Goal: Task Accomplishment & Management: Manage account settings

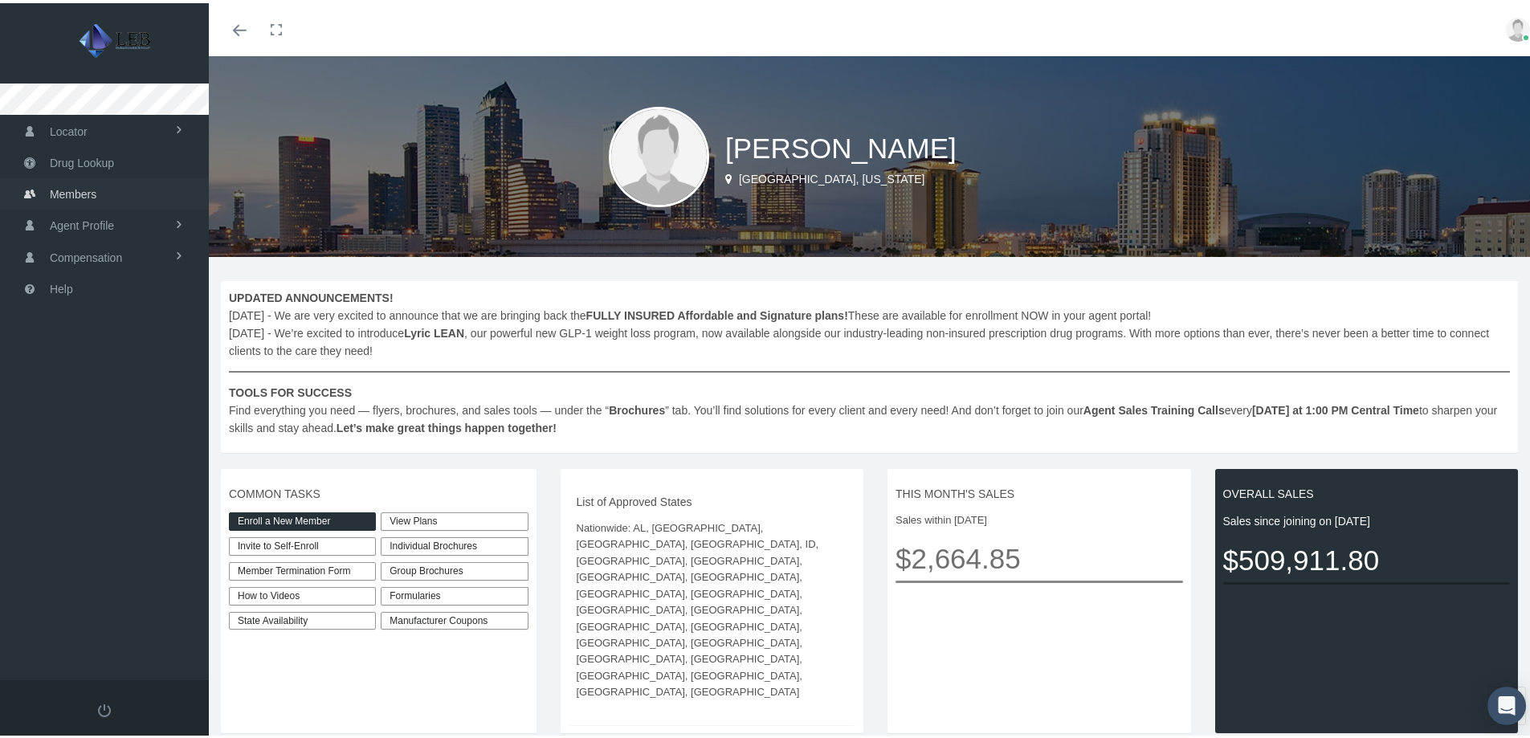
click at [71, 192] on span "Members" at bounding box center [73, 191] width 47 height 31
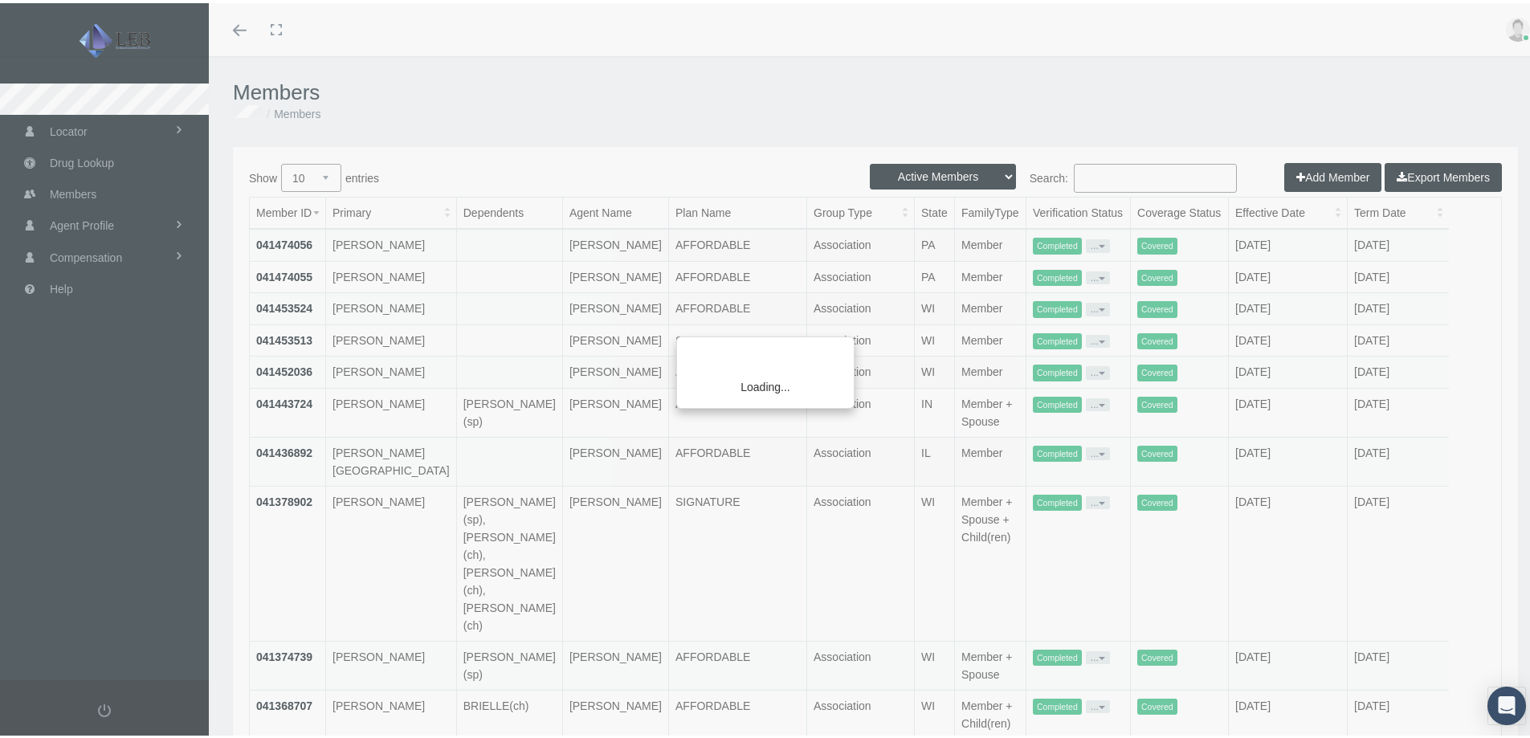
click at [1126, 184] on div "Loading..." at bounding box center [765, 369] width 1530 height 738
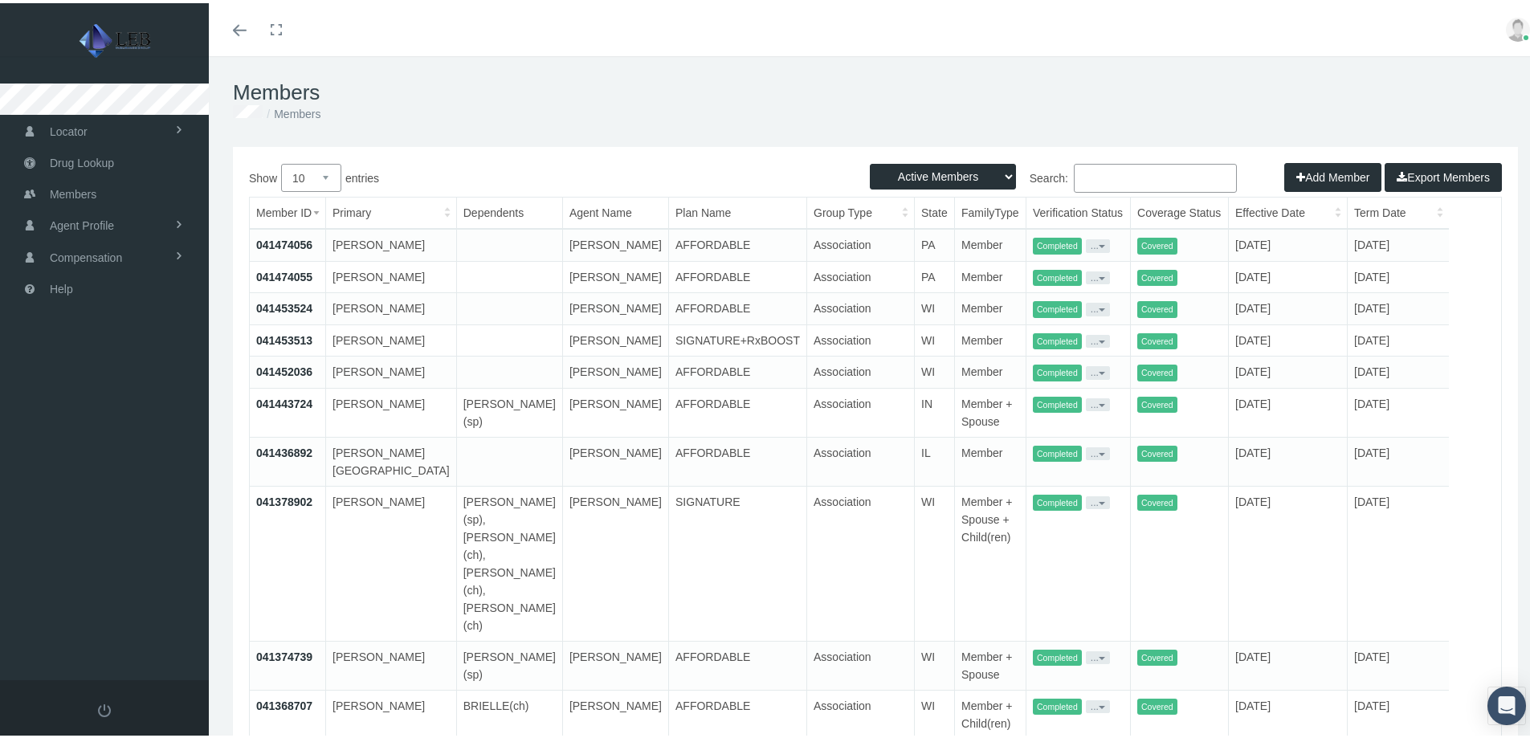
click at [1139, 173] on input "Search:" at bounding box center [1155, 175] width 163 height 29
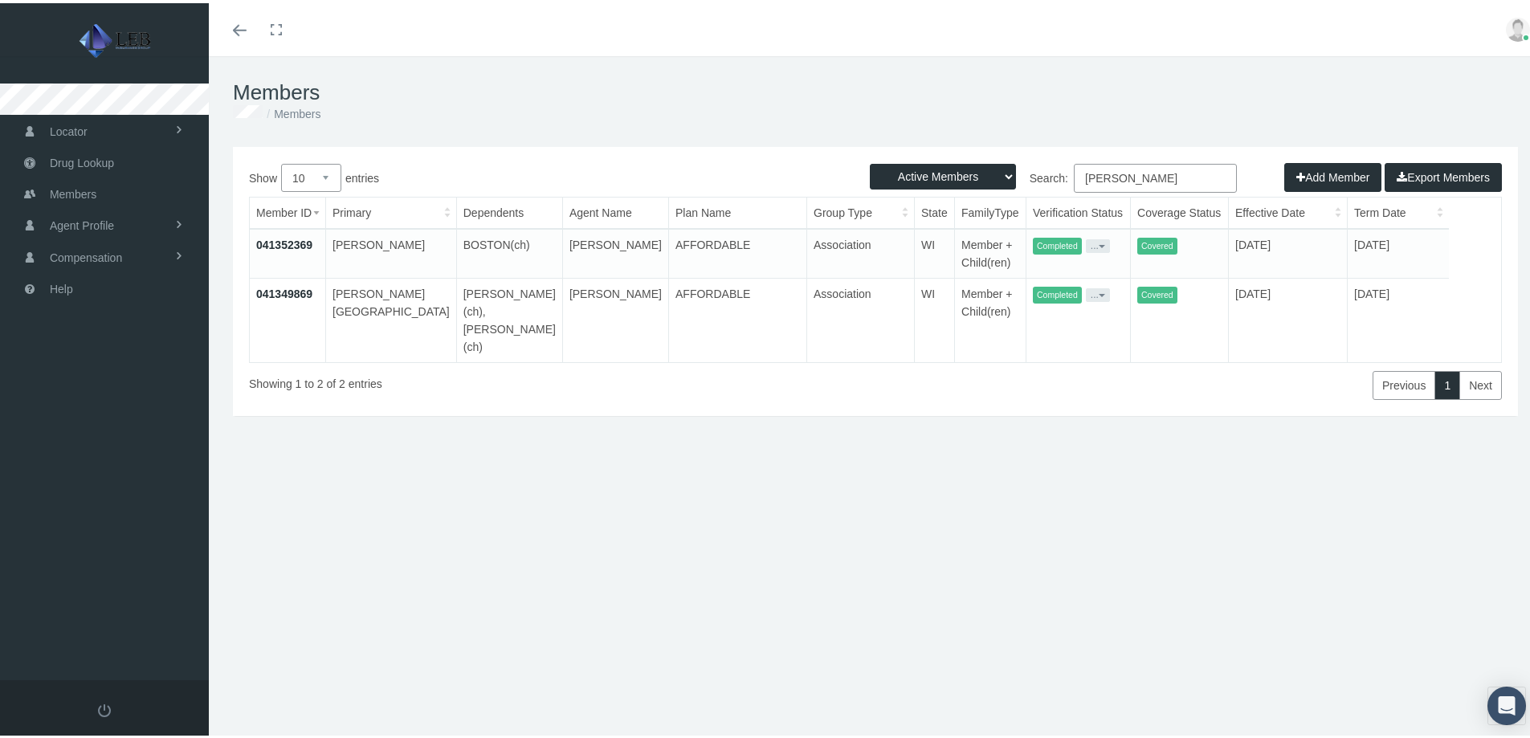
type input "[PERSON_NAME]"
click at [288, 295] on link "041349869" at bounding box center [284, 290] width 56 height 13
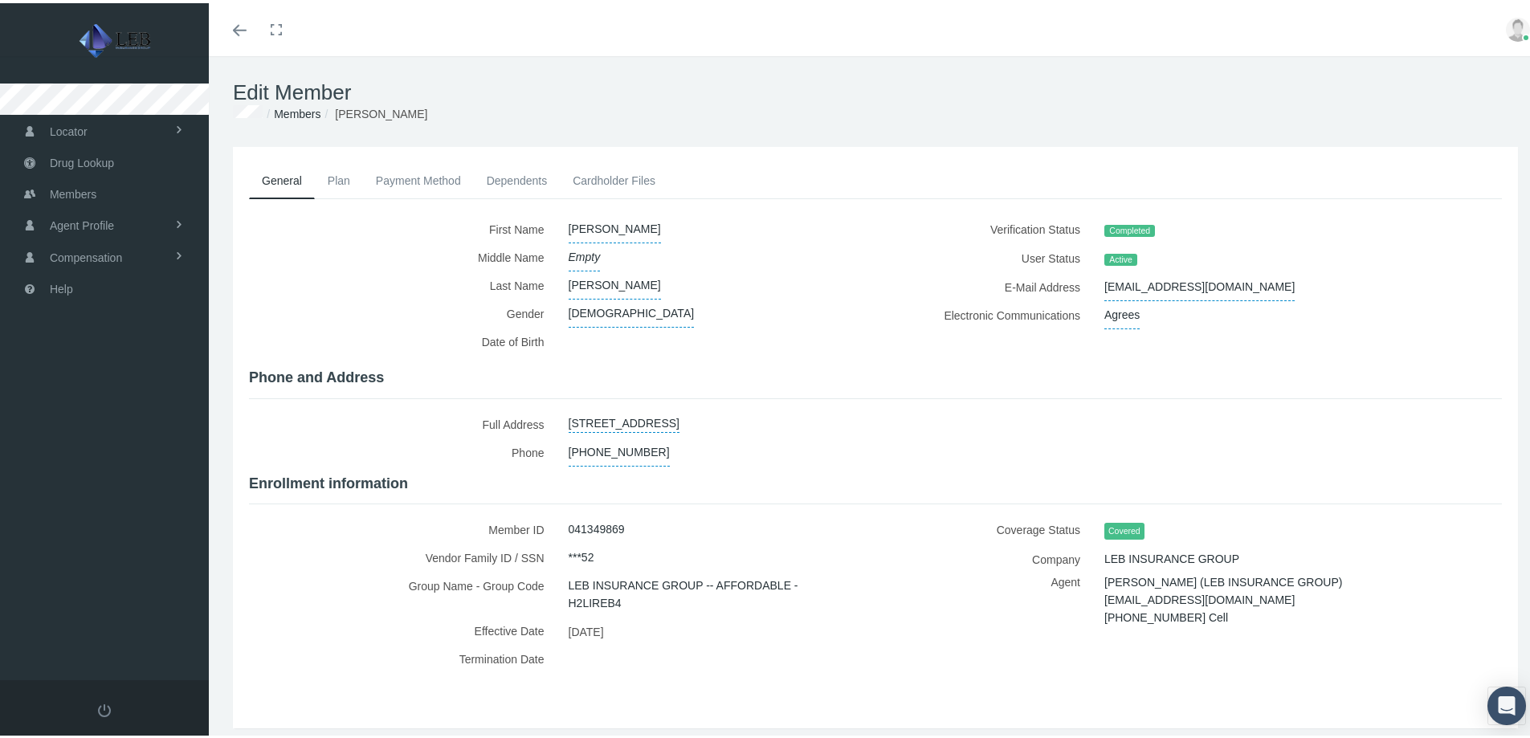
click at [393, 174] on link "Payment Method" at bounding box center [418, 177] width 111 height 35
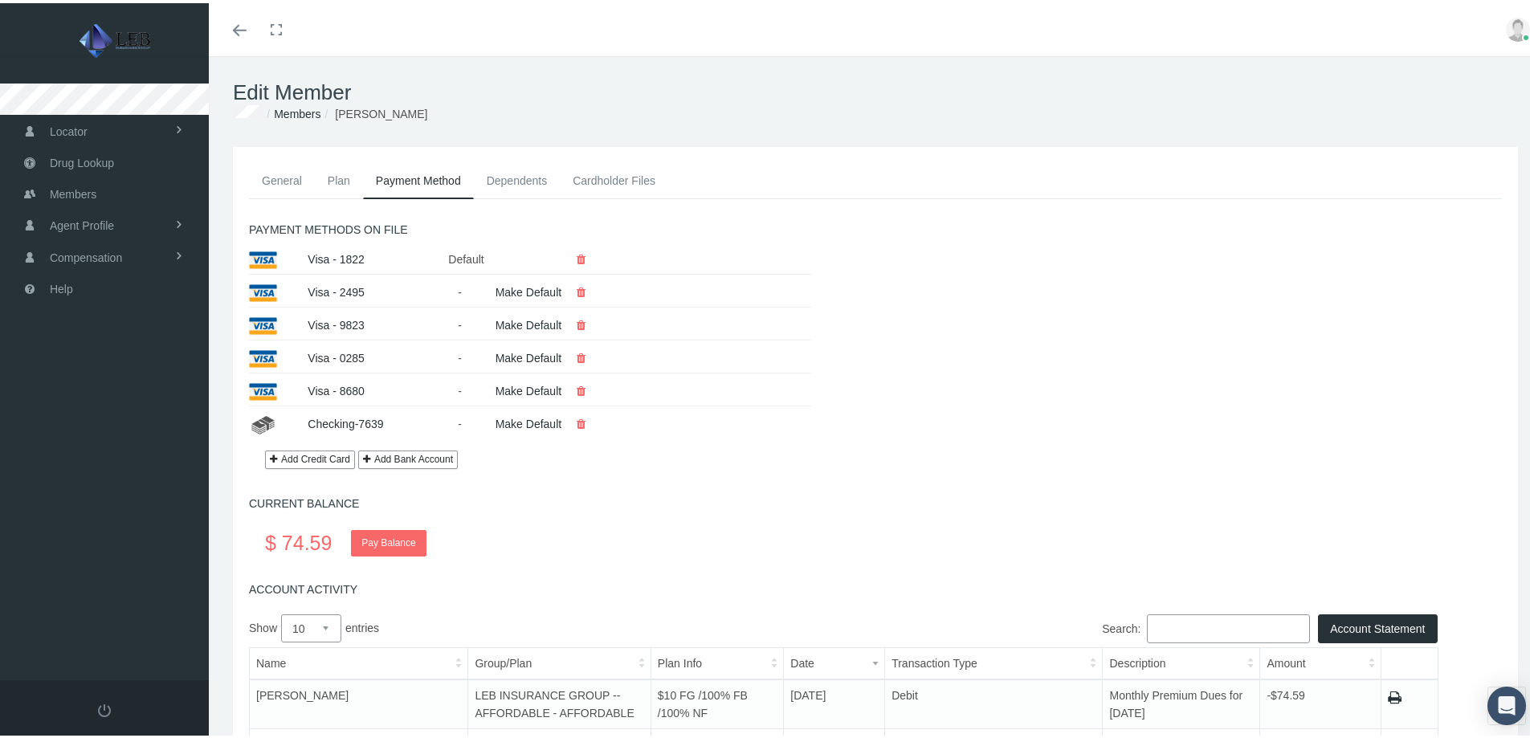
scroll to position [80, 0]
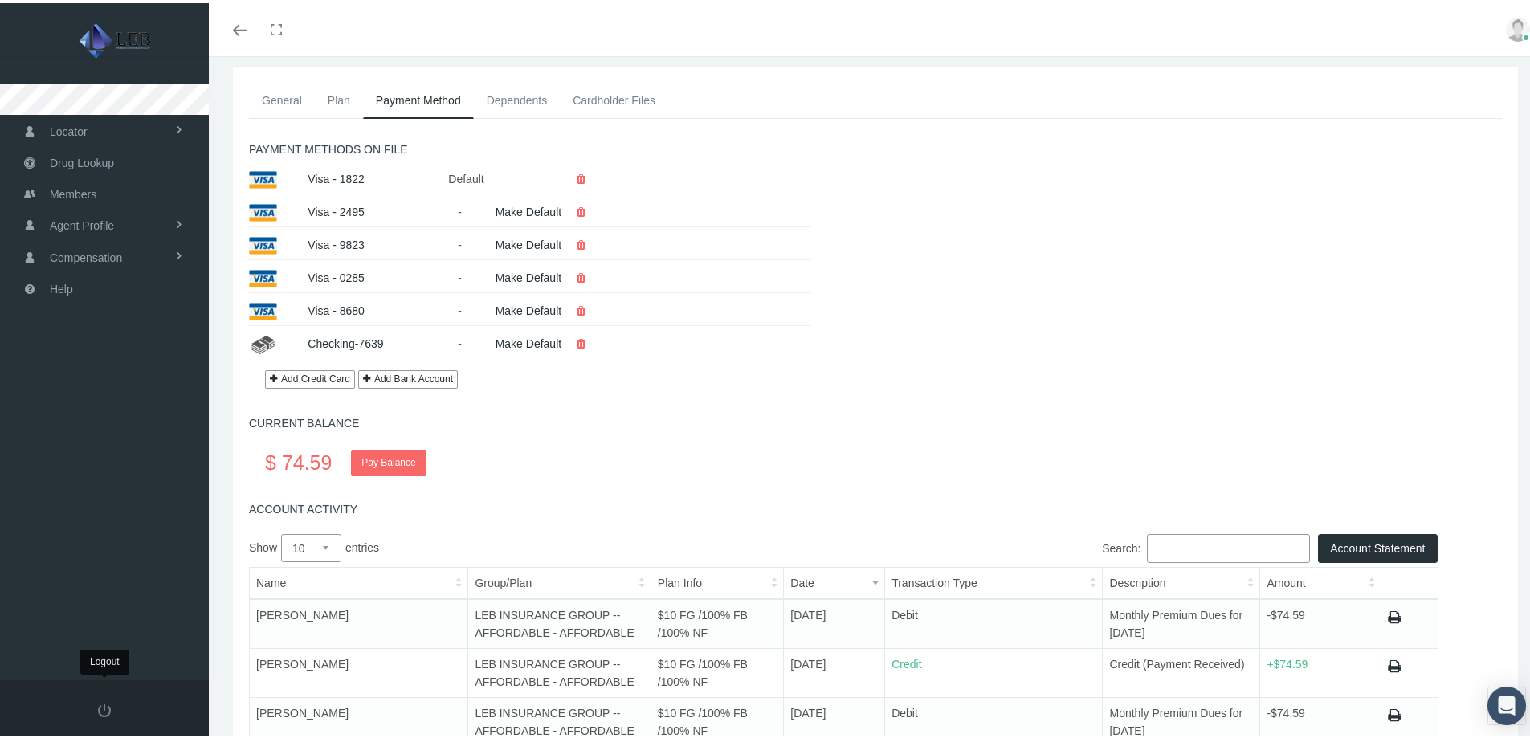
click at [100, 713] on span at bounding box center [104, 707] width 13 height 13
